Goal: Task Accomplishment & Management: Use online tool/utility

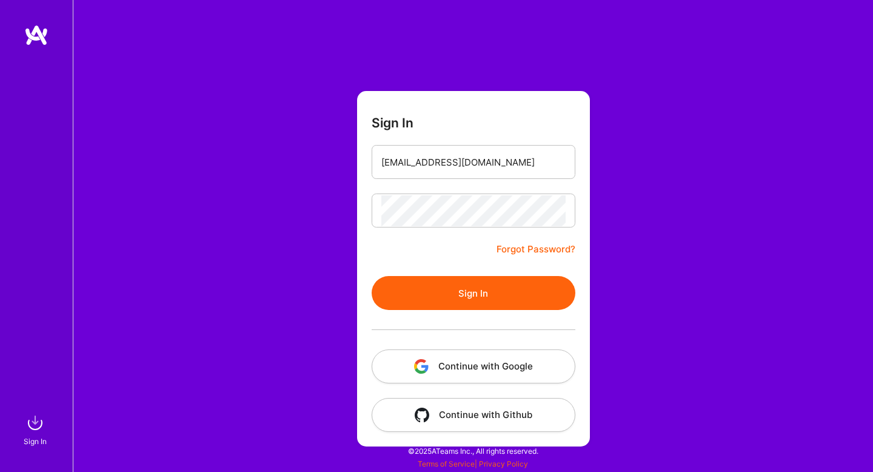
click at [465, 292] on button "Sign In" at bounding box center [474, 293] width 204 height 34
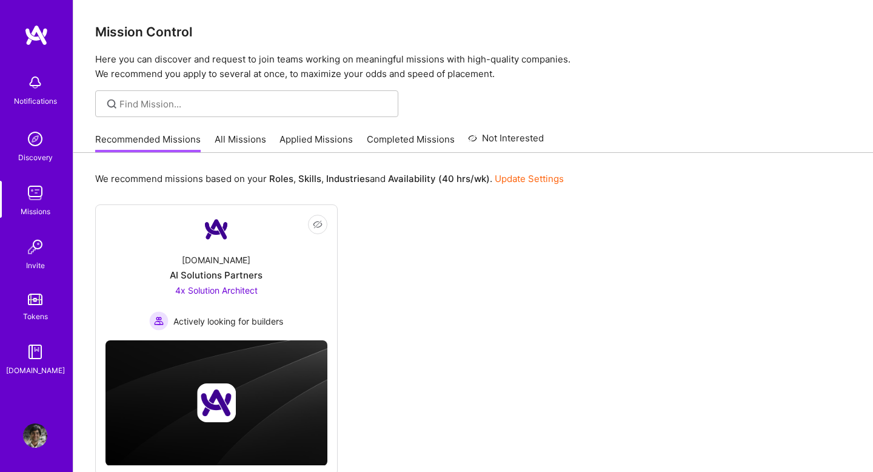
click at [227, 145] on link "All Missions" at bounding box center [241, 143] width 52 height 20
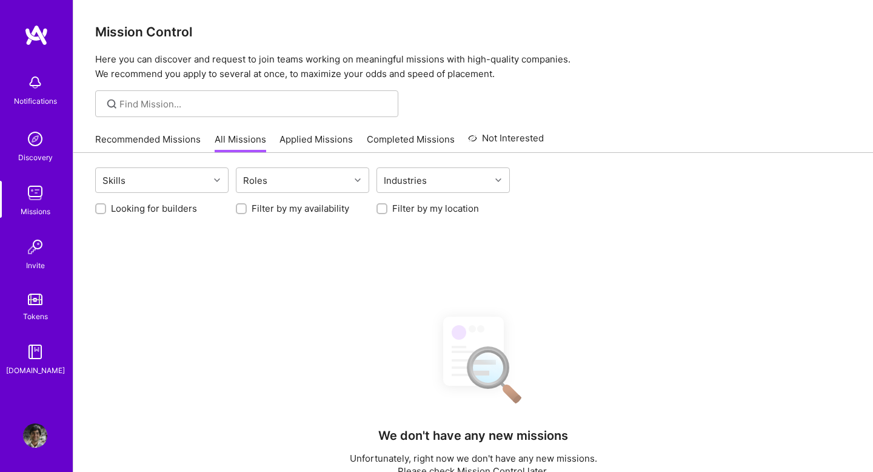
click at [291, 193] on div "Roles" at bounding box center [302, 179] width 133 height 25
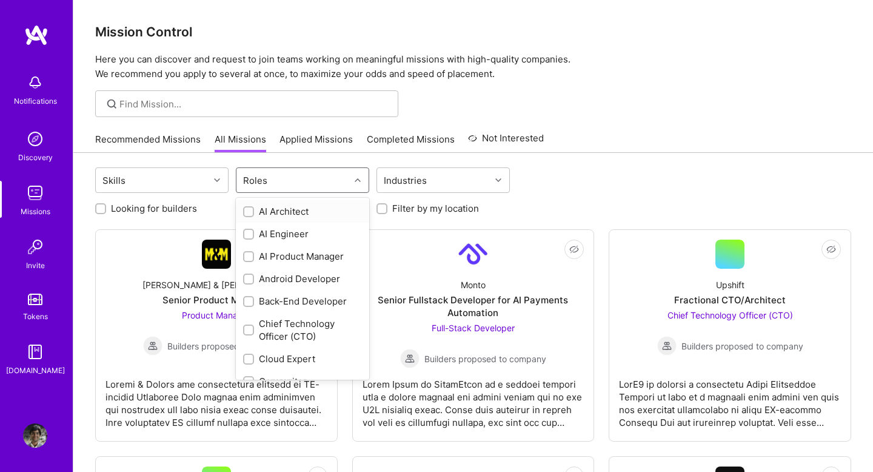
click at [287, 185] on div "Roles" at bounding box center [292, 180] width 113 height 24
click at [281, 258] on div "AI Product Manager" at bounding box center [302, 256] width 119 height 13
checkbox input "true"
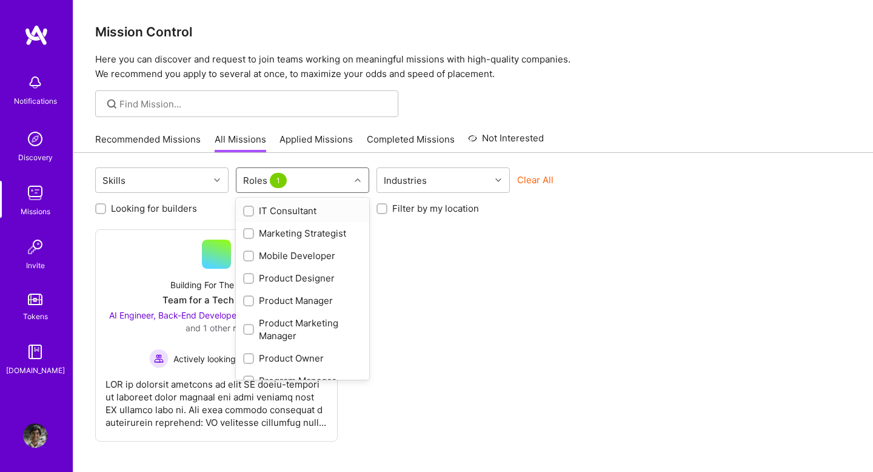
scroll to position [418, 0]
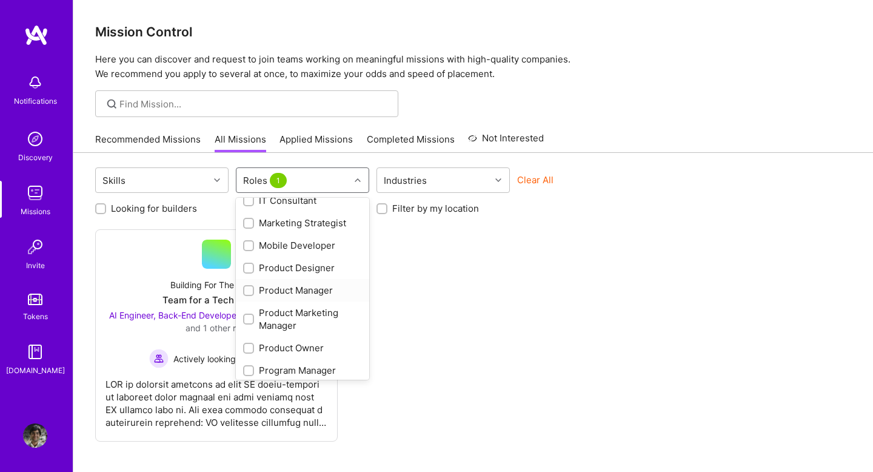
click at [283, 287] on div "Product Manager" at bounding box center [302, 290] width 119 height 13
checkbox input "true"
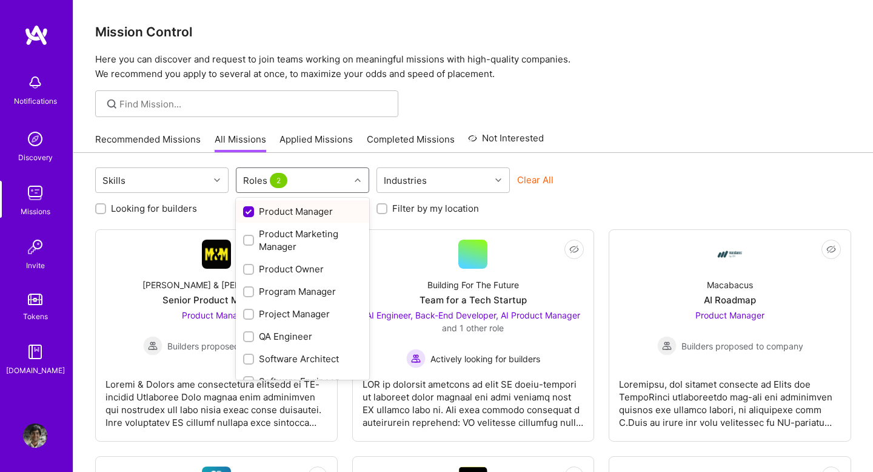
scroll to position [501, 0]
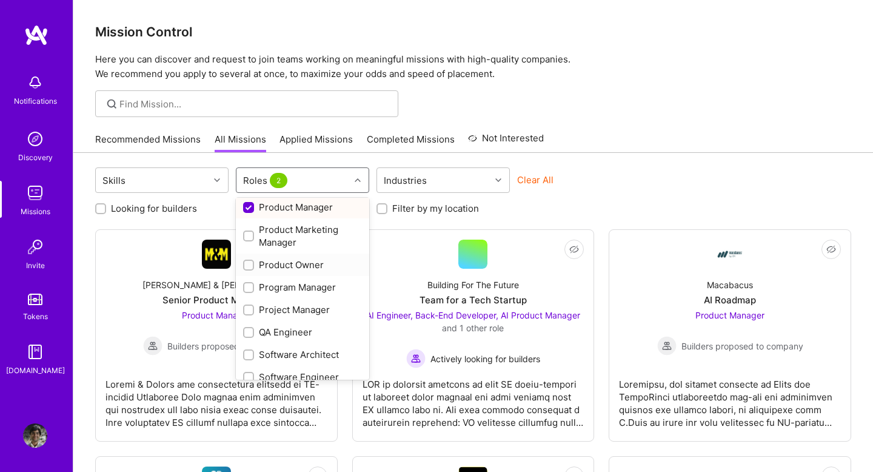
click at [287, 269] on div "Product Owner" at bounding box center [302, 264] width 119 height 13
checkbox input "true"
click at [282, 307] on div "Project Manager" at bounding box center [302, 309] width 119 height 13
checkbox input "true"
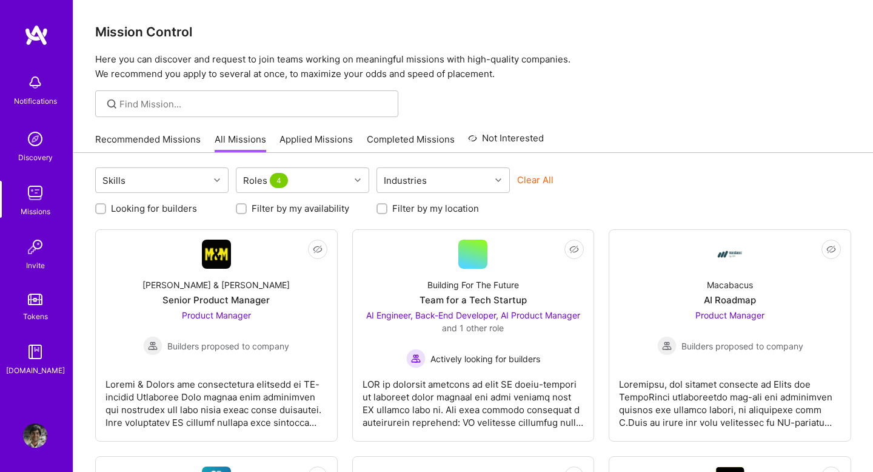
click at [641, 173] on div "Skills Roles 4 Industries Clear All" at bounding box center [473, 181] width 756 height 28
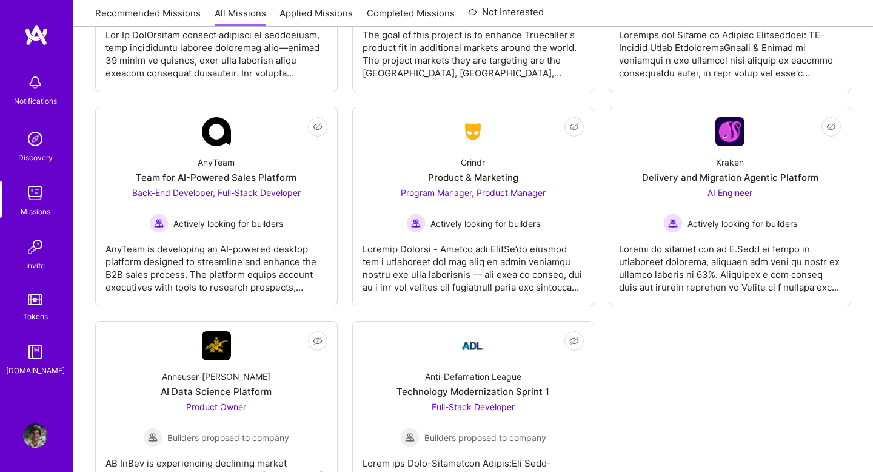
scroll to position [653, 0]
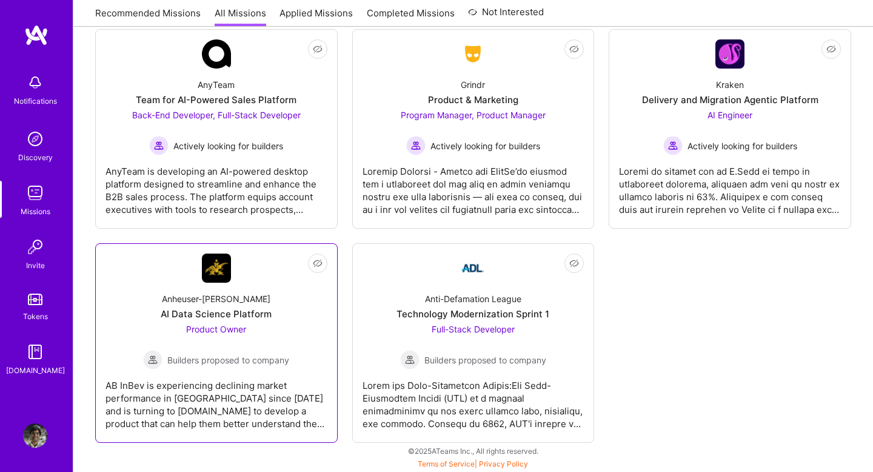
click at [187, 332] on span "Product Owner" at bounding box center [216, 329] width 60 height 10
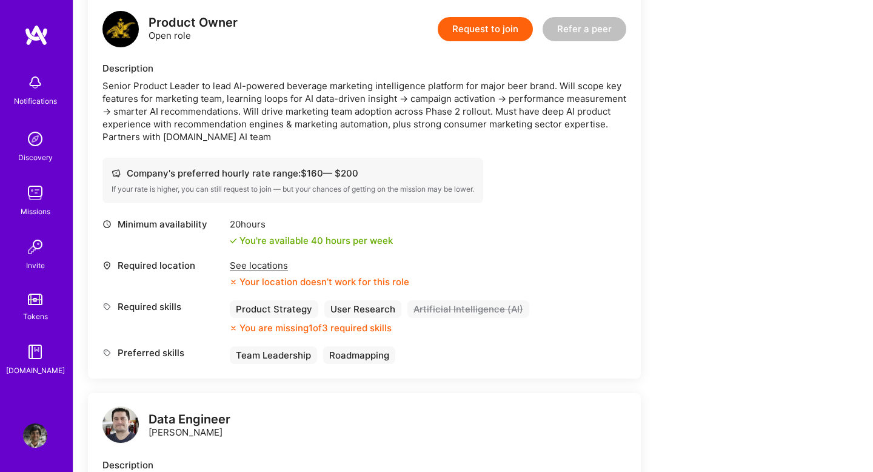
scroll to position [359, 0]
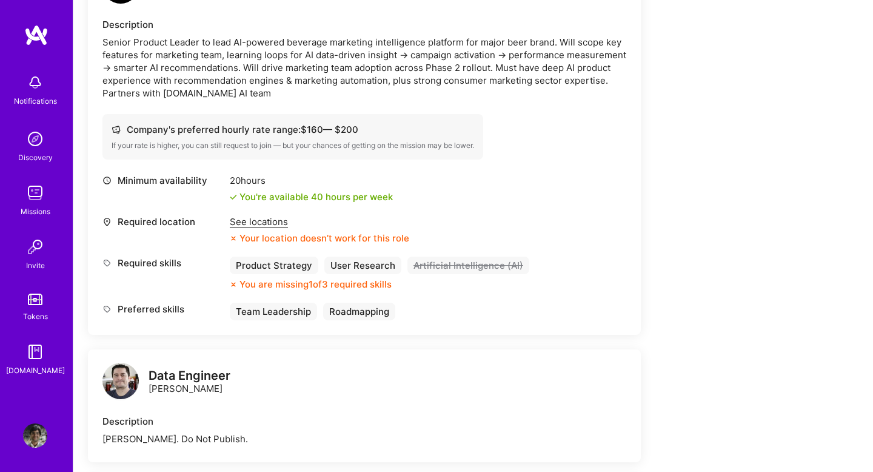
click at [268, 219] on div "See locations" at bounding box center [319, 221] width 179 height 13
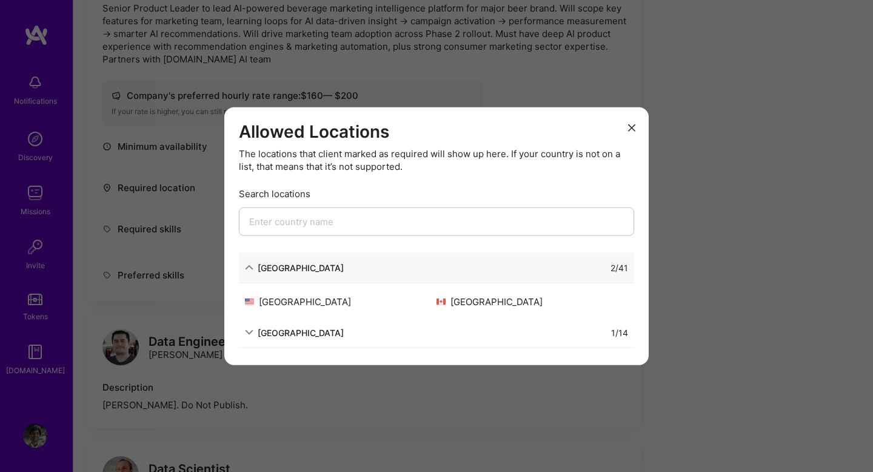
scroll to position [410, 0]
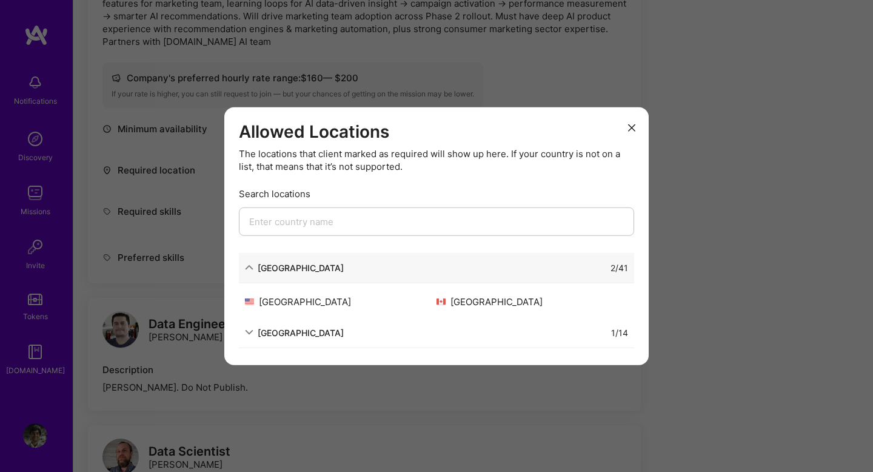
click at [633, 127] on icon "modal" at bounding box center [631, 127] width 7 height 7
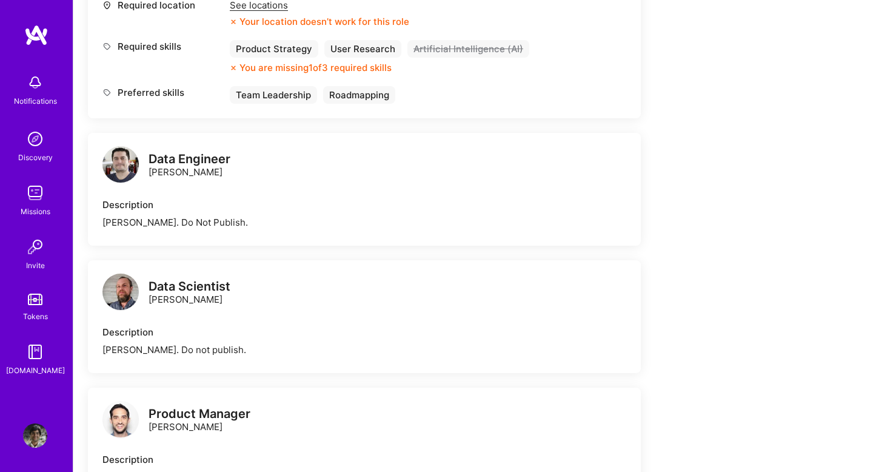
scroll to position [620, 0]
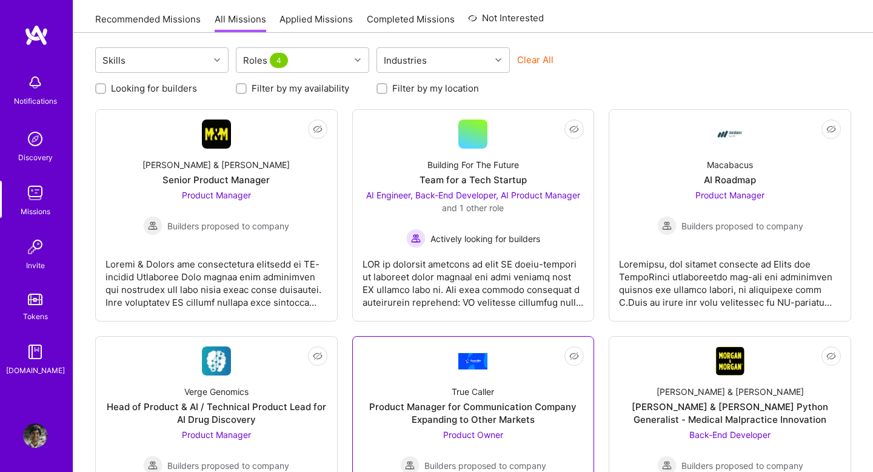
scroll to position [110, 0]
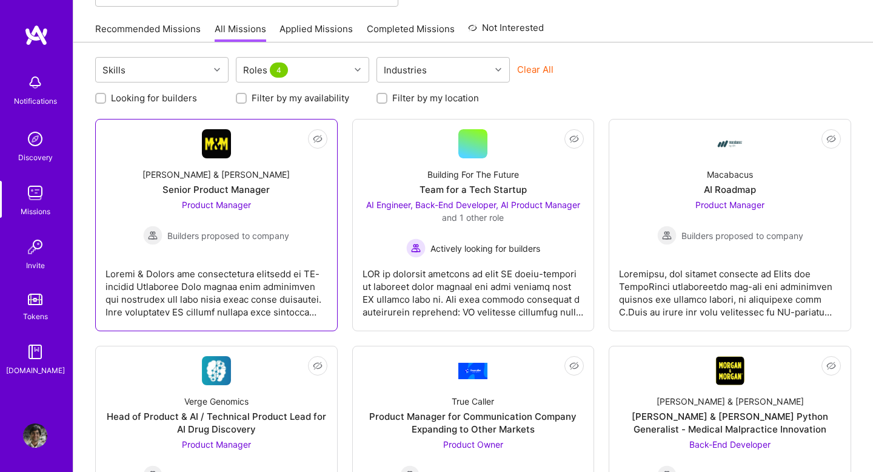
click at [213, 248] on link "Not Interested [PERSON_NAME] & [PERSON_NAME] Senior Product Manager Product Man…" at bounding box center [216, 225] width 222 height 192
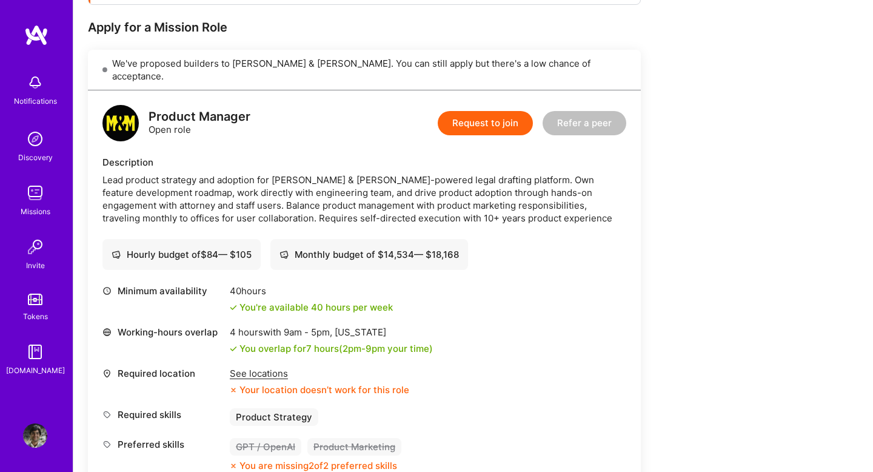
scroll to position [302, 0]
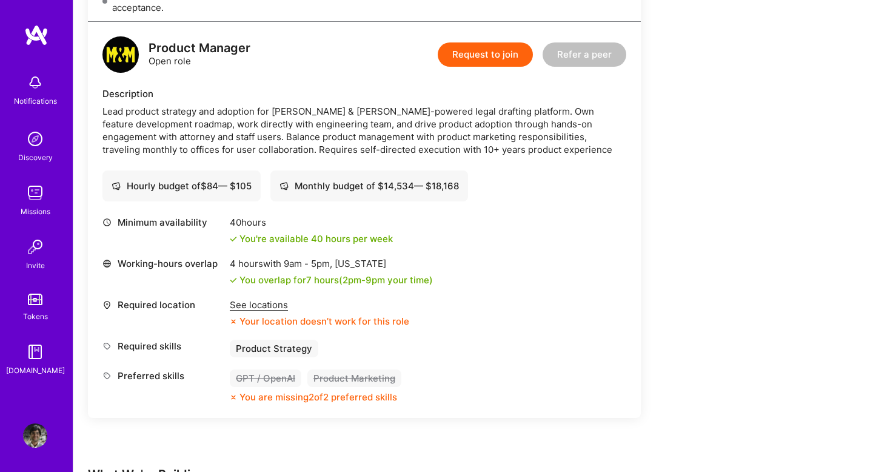
click at [243, 298] on div "See locations" at bounding box center [319, 304] width 179 height 13
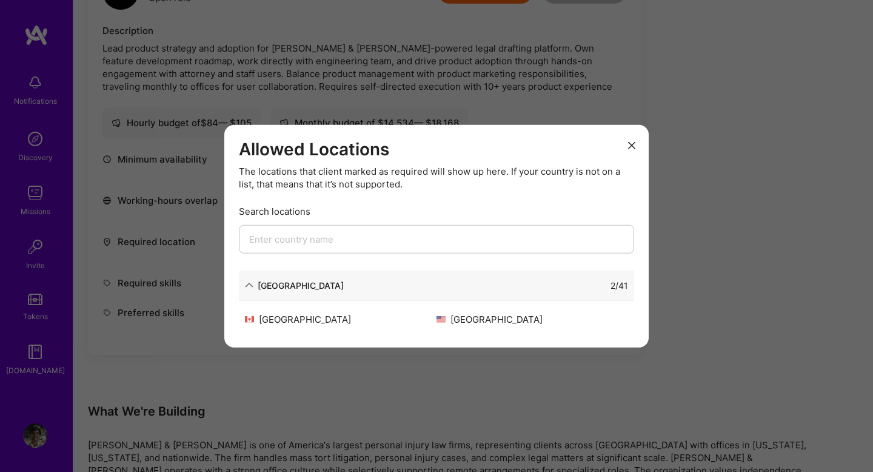
scroll to position [369, 0]
click at [349, 291] on div "North America 2 / 41" at bounding box center [436, 285] width 395 height 30
click at [429, 236] on input "modal" at bounding box center [436, 238] width 395 height 28
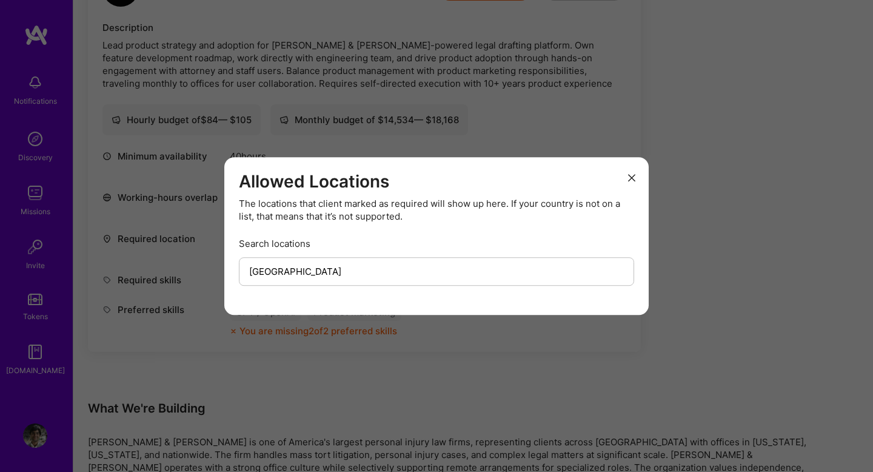
type input "[GEOGRAPHIC_DATA]"
click at [626, 185] on button "modal" at bounding box center [631, 177] width 15 height 20
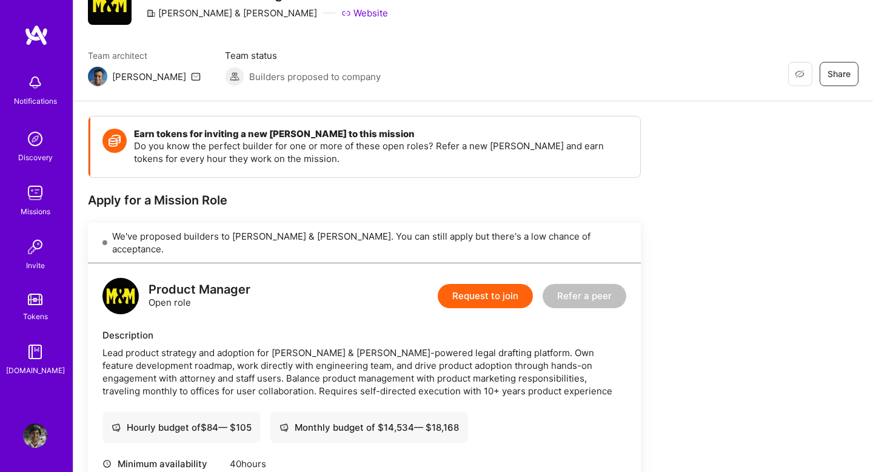
scroll to position [84, 0]
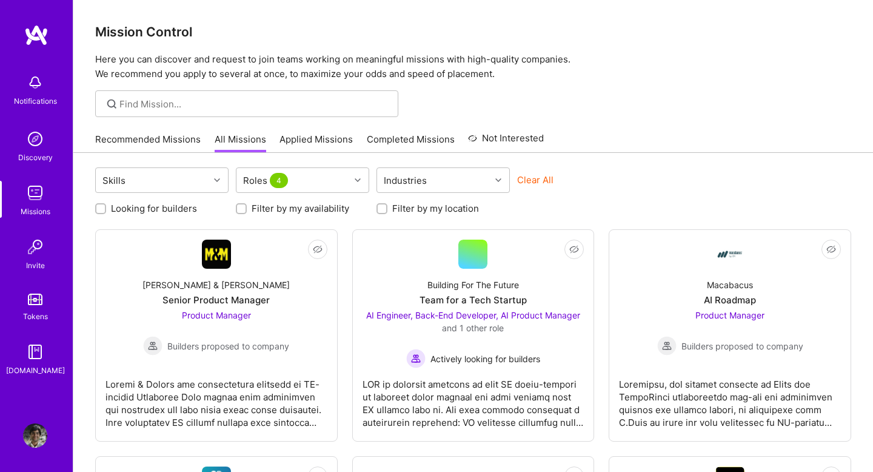
click at [402, 206] on label "Filter by my location" at bounding box center [435, 208] width 87 height 13
click at [387, 206] on input "Filter by my location" at bounding box center [383, 209] width 8 height 8
checkbox input "true"
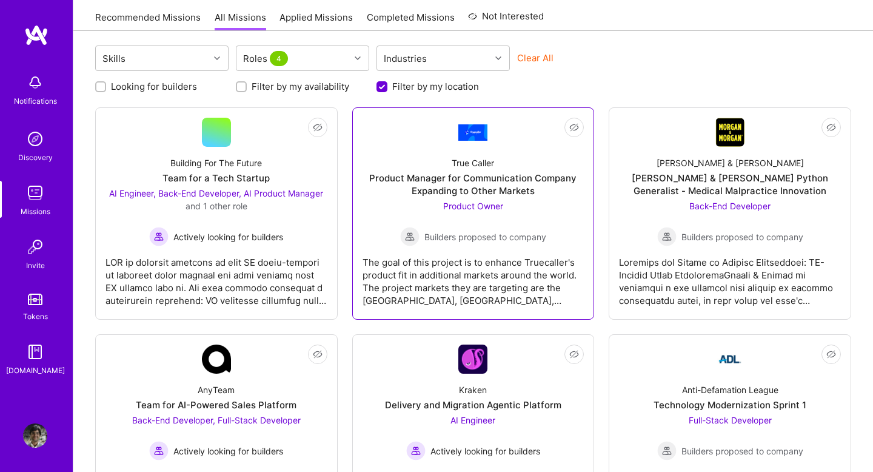
scroll to position [118, 0]
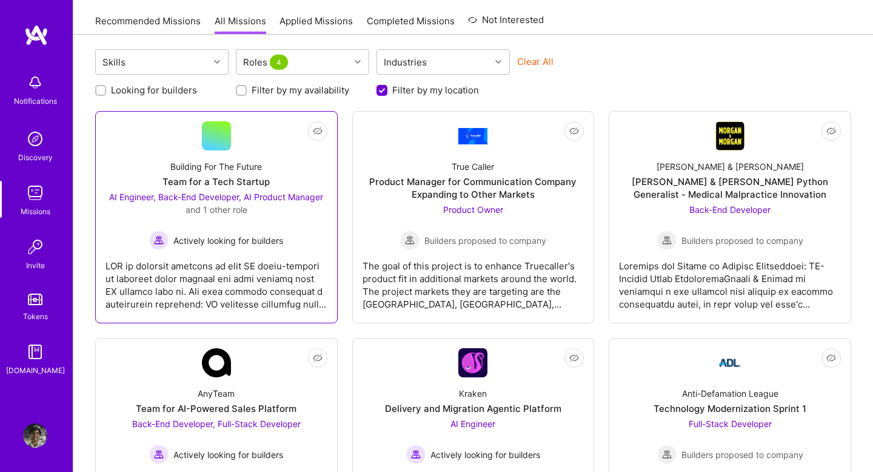
click at [229, 296] on div at bounding box center [216, 280] width 222 height 61
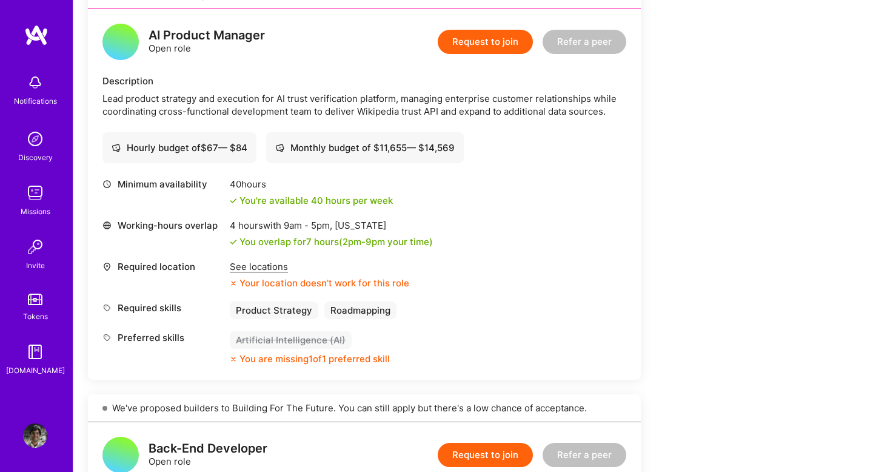
scroll to position [1159, 0]
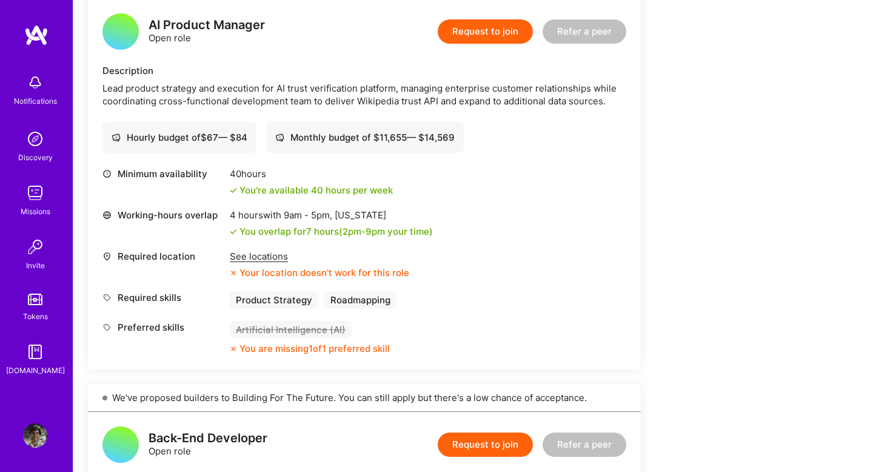
click at [170, 28] on div "AI Product Manager" at bounding box center [206, 25] width 116 height 13
click at [225, 102] on div "Lead product strategy and execution for AI trust verification platform, managin…" at bounding box center [364, 94] width 524 height 25
click at [176, 24] on div "AI Product Manager" at bounding box center [206, 25] width 116 height 13
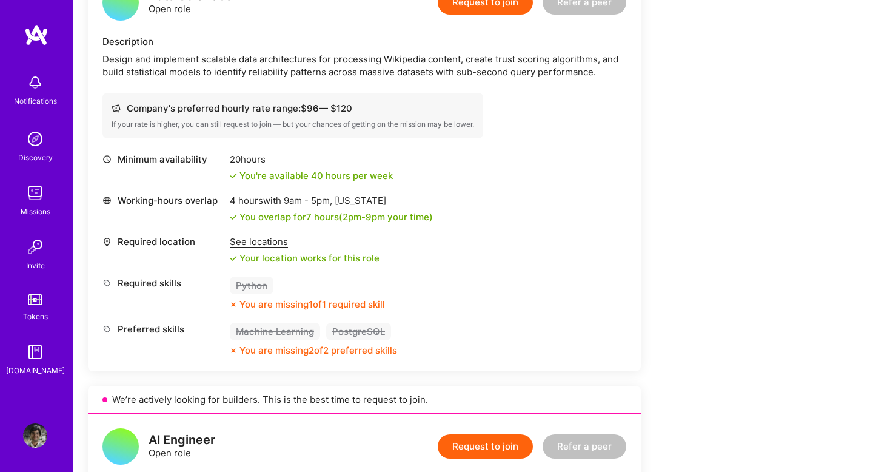
scroll to position [399, 0]
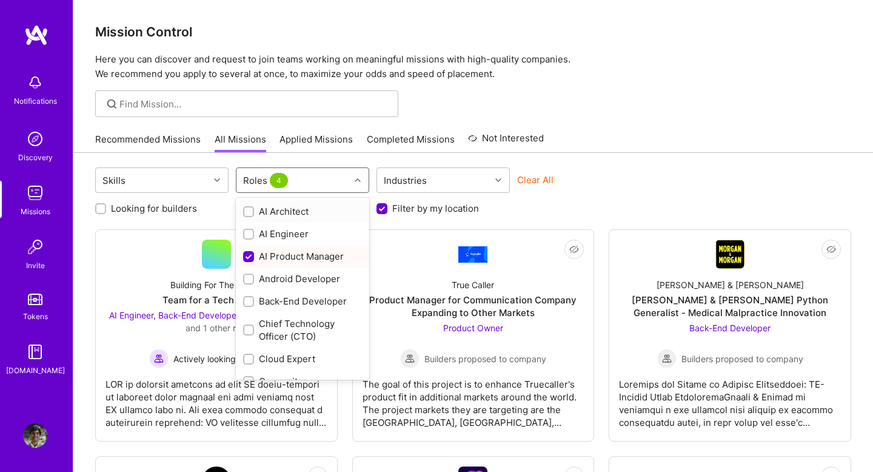
click at [315, 168] on div "Roles 4" at bounding box center [292, 180] width 113 height 24
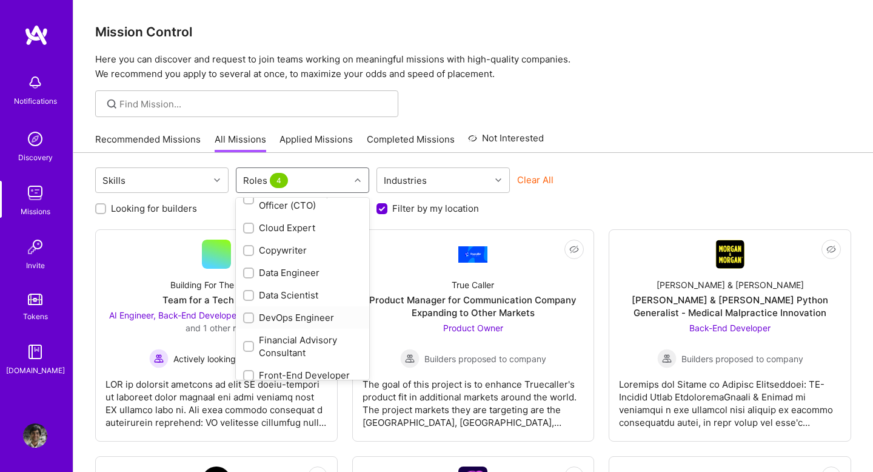
scroll to position [292, 0]
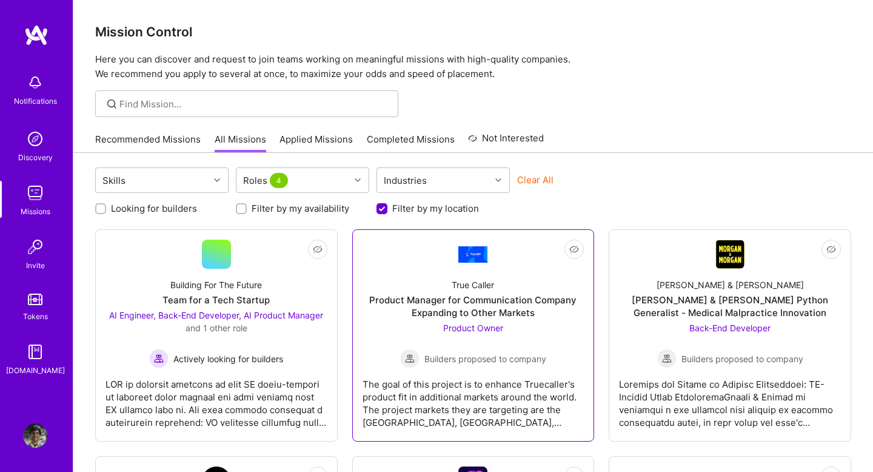
click at [507, 332] on div "Product Owner Builders proposed to company" at bounding box center [473, 344] width 146 height 47
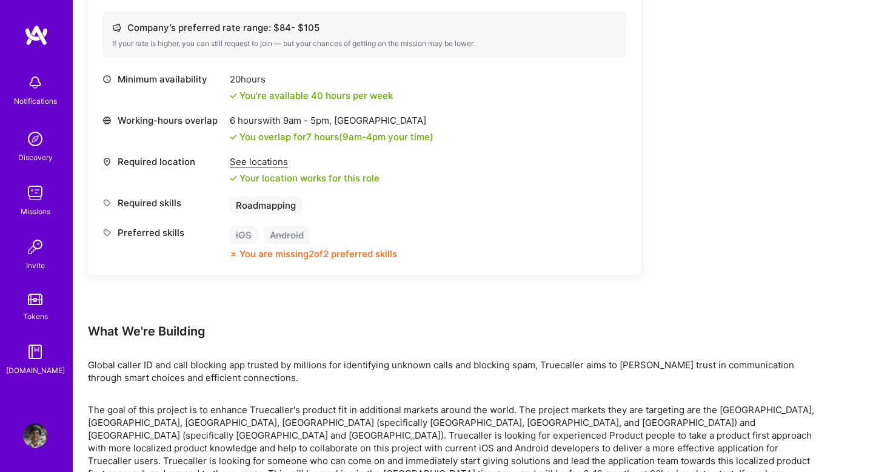
scroll to position [507, 0]
